Goal: Check status: Check status

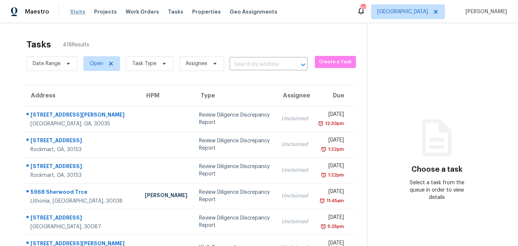
click at [75, 12] on span "Visits" at bounding box center [77, 11] width 15 height 7
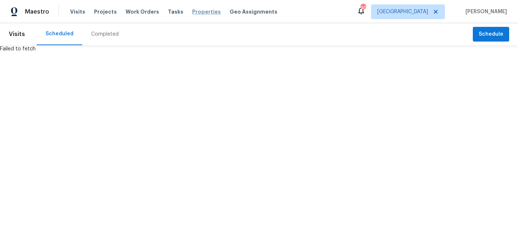
click at [193, 10] on span "Properties" at bounding box center [206, 11] width 29 height 7
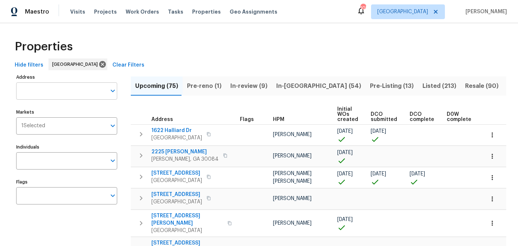
click at [53, 92] on input "Address" at bounding box center [61, 90] width 90 height 17
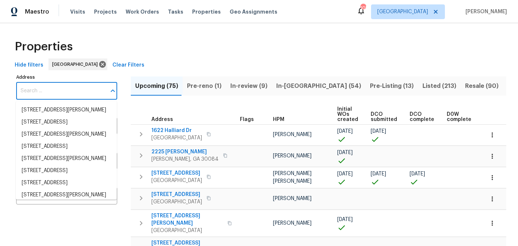
paste input "1438 elliots"
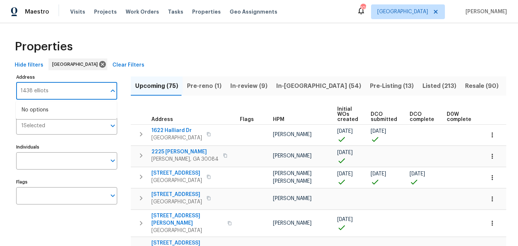
type input "1438 elliots"
click at [166, 50] on div "Properties" at bounding box center [259, 46] width 494 height 23
click at [77, 12] on span "Visits" at bounding box center [77, 11] width 15 height 7
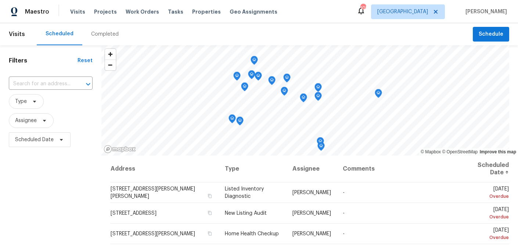
click at [101, 34] on div "Completed" at bounding box center [105, 33] width 28 height 7
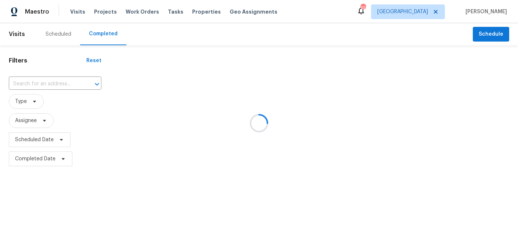
click at [32, 82] on div at bounding box center [259, 123] width 518 height 246
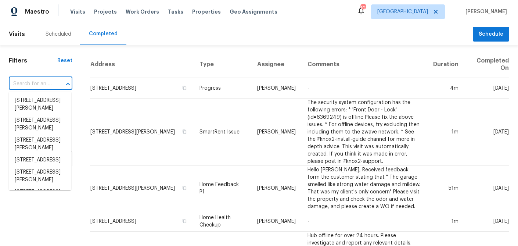
click at [35, 84] on input "text" at bounding box center [30, 83] width 43 height 11
paste input "1438 elliots"
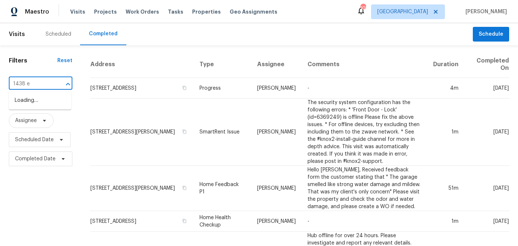
type input "1438"
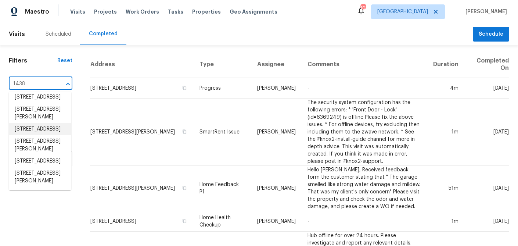
scroll to position [89, 0]
click at [35, 173] on li "[STREET_ADDRESS][PERSON_NAME]" at bounding box center [40, 177] width 62 height 20
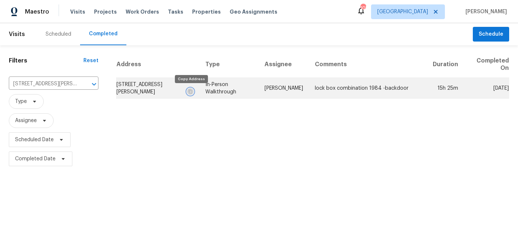
click at [190, 93] on icon "button" at bounding box center [190, 91] width 4 height 4
click at [153, 80] on td "[STREET_ADDRESS][PERSON_NAME]" at bounding box center [157, 88] width 83 height 21
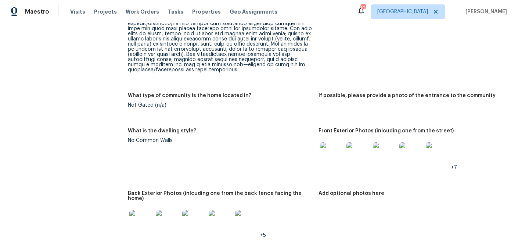
scroll to position [370, 0]
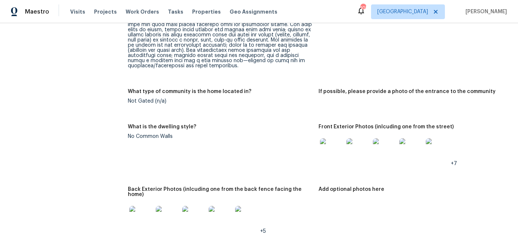
click at [329, 138] on img at bounding box center [331, 149] width 23 height 23
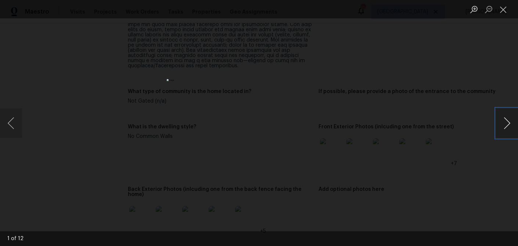
click at [504, 125] on button "Next image" at bounding box center [507, 122] width 22 height 29
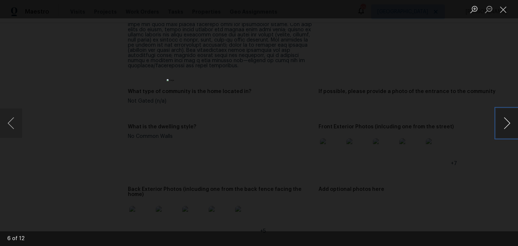
click at [504, 125] on button "Next image" at bounding box center [507, 122] width 22 height 29
click at [503, 8] on button "Close lightbox" at bounding box center [503, 9] width 15 height 13
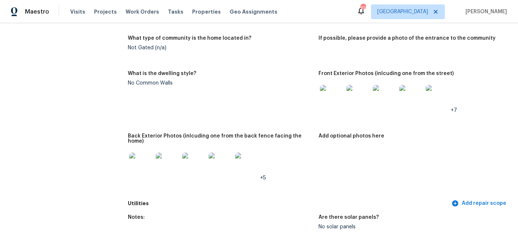
scroll to position [430, 0]
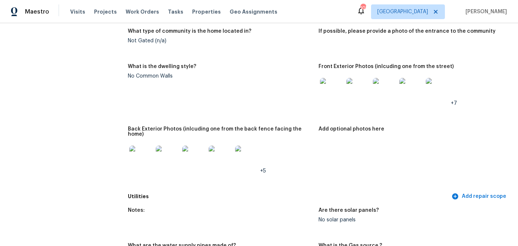
click at [145, 145] on img at bounding box center [140, 156] width 23 height 23
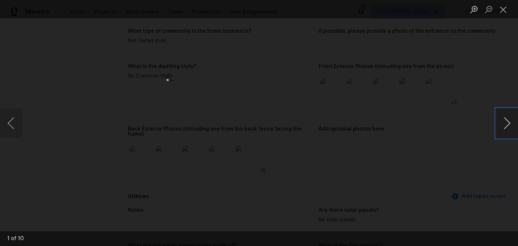
click at [506, 120] on button "Next image" at bounding box center [507, 122] width 22 height 29
click at [505, 113] on button "Next image" at bounding box center [507, 122] width 22 height 29
click at [504, 119] on button "Next image" at bounding box center [507, 122] width 22 height 29
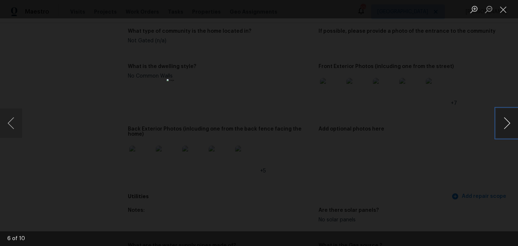
click at [504, 119] on button "Next image" at bounding box center [507, 122] width 22 height 29
click at [503, 6] on button "Close lightbox" at bounding box center [503, 9] width 15 height 13
